Goal: Navigation & Orientation: Find specific page/section

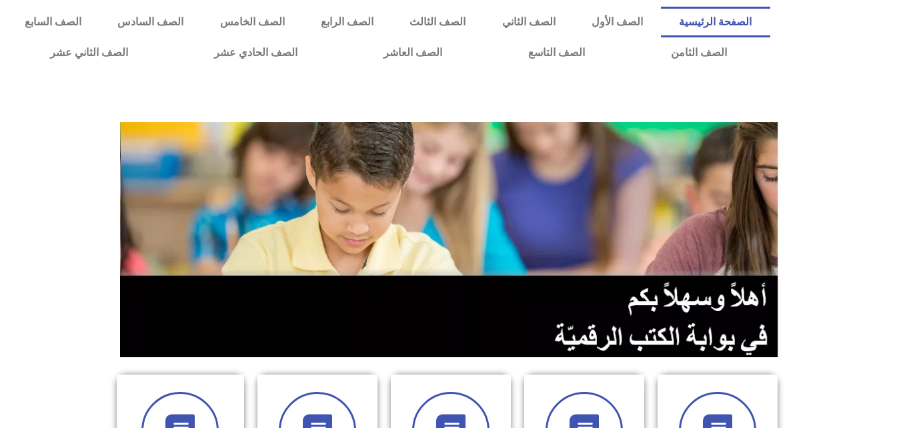
scroll to position [374, 0]
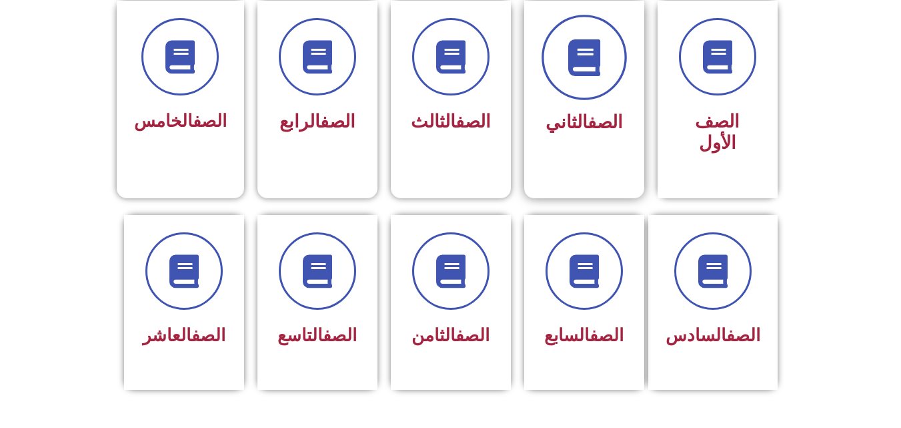
click at [583, 87] on span at bounding box center [584, 57] width 85 height 85
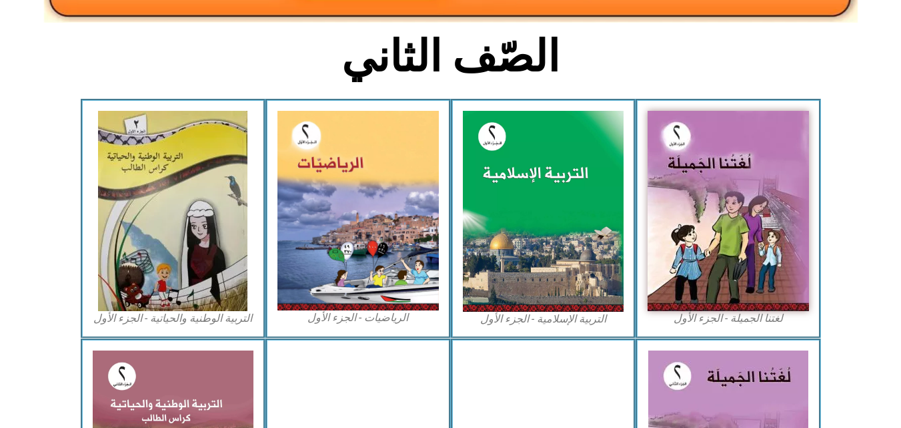
scroll to position [321, 0]
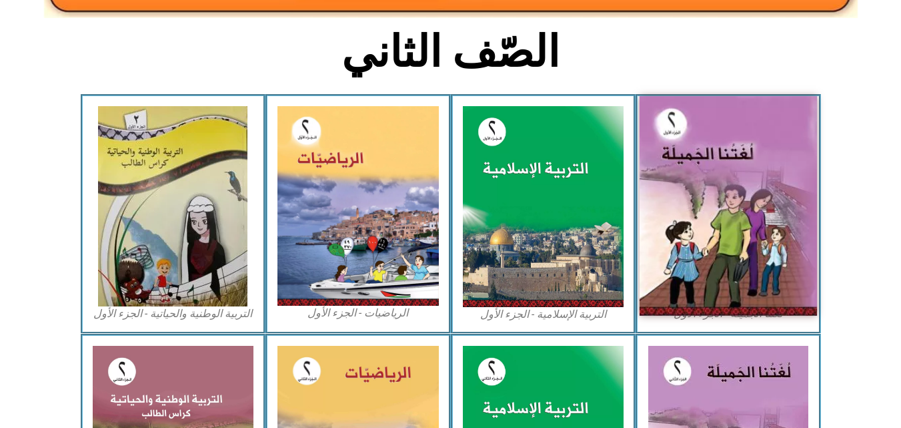
click at [753, 168] on img at bounding box center [728, 206] width 177 height 220
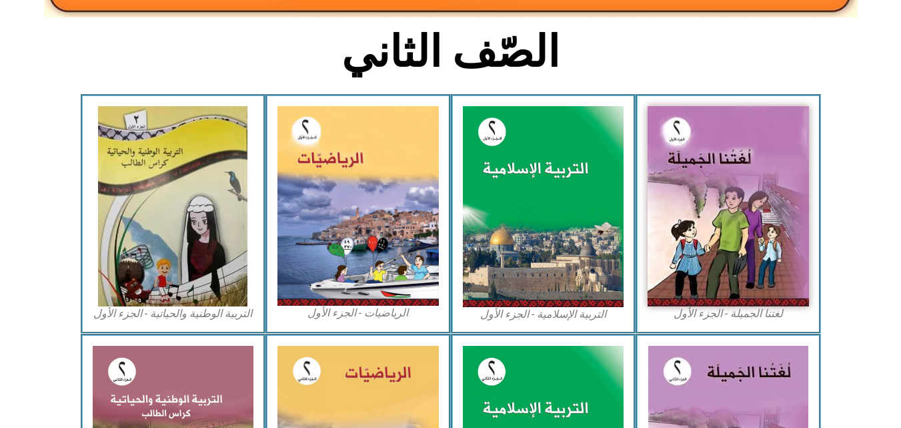
scroll to position [0, 0]
